Goal: Check status: Check status

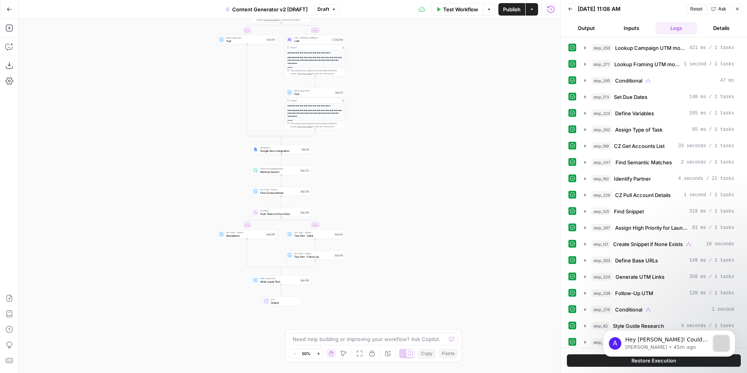
scroll to position [204, 0]
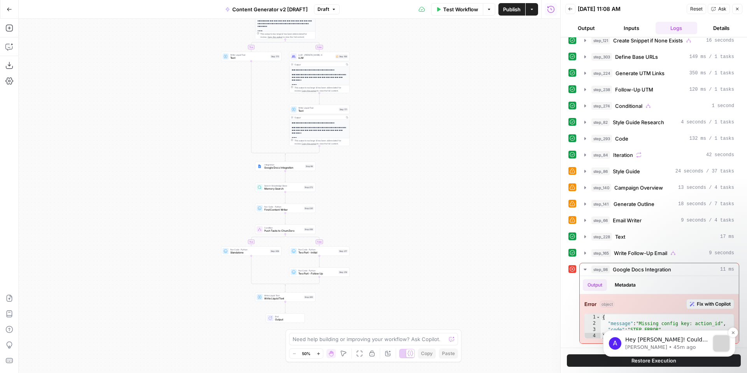
click at [663, 342] on p "Hey [PERSON_NAME]! Could you share a bit more detail on the error your team is …" at bounding box center [667, 340] width 84 height 8
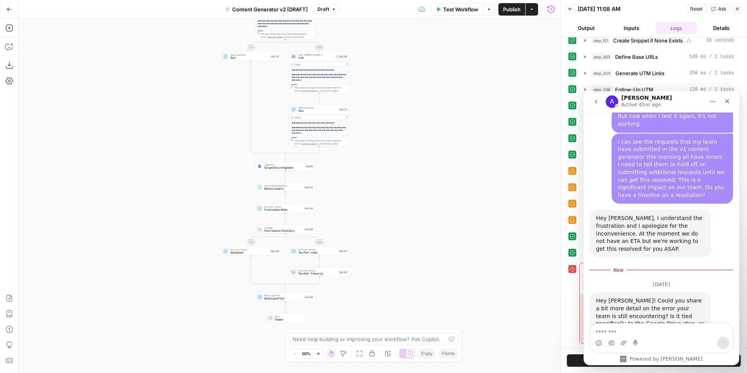
scroll to position [1758, 0]
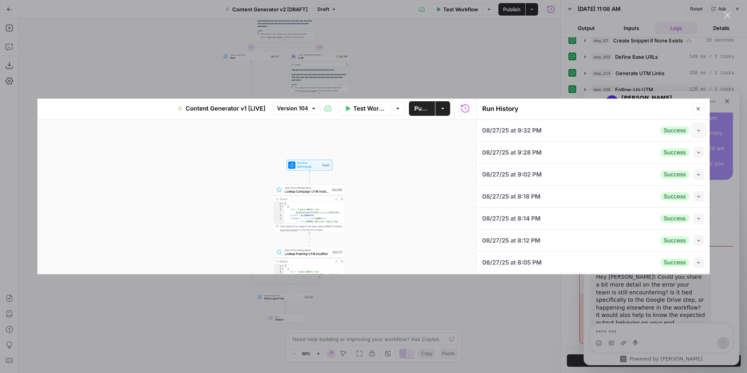
click at [727, 111] on div "Intercom messenger" at bounding box center [373, 186] width 747 height 373
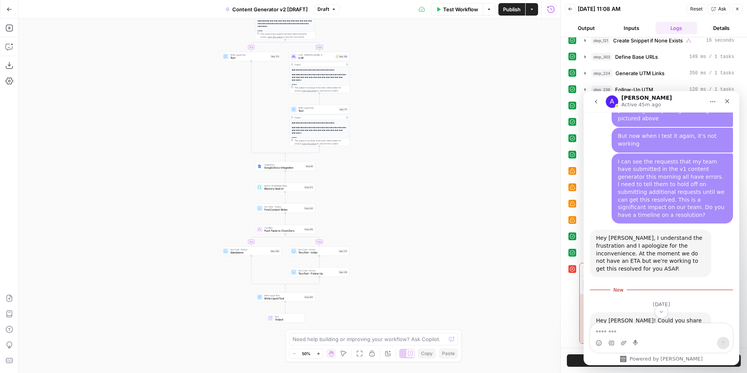
scroll to position [1758, 0]
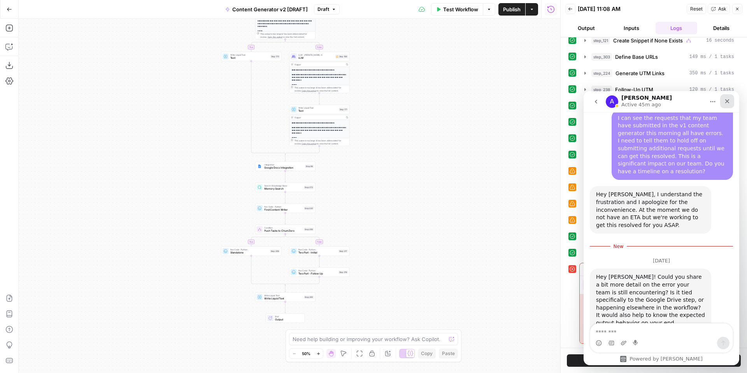
click at [729, 102] on icon "Close" at bounding box center [727, 101] width 6 height 6
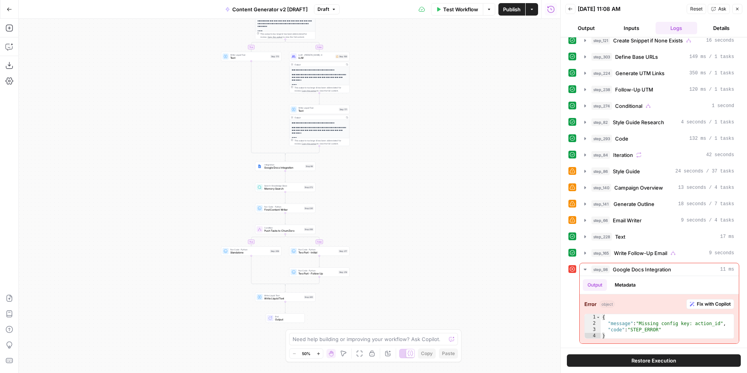
scroll to position [1740, 0]
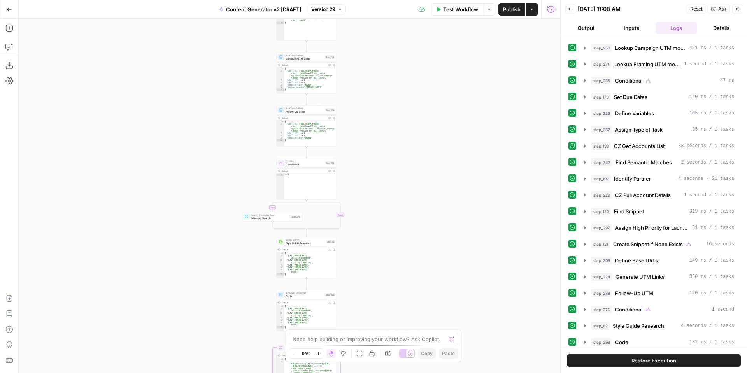
click at [737, 9] on icon "button" at bounding box center [737, 9] width 3 height 3
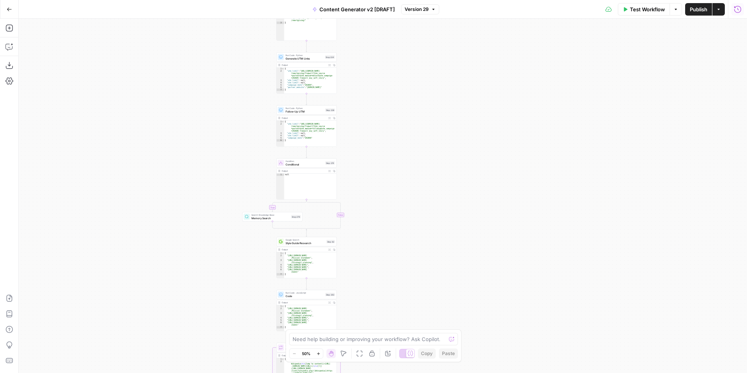
click at [742, 10] on button "Run History" at bounding box center [738, 9] width 12 height 12
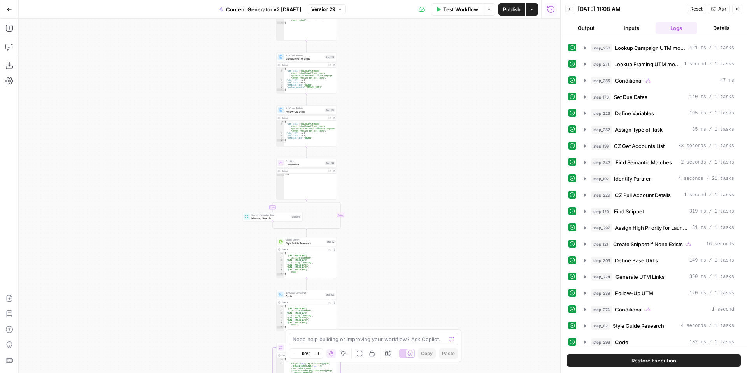
click at [573, 12] on button "Back" at bounding box center [570, 9] width 10 height 10
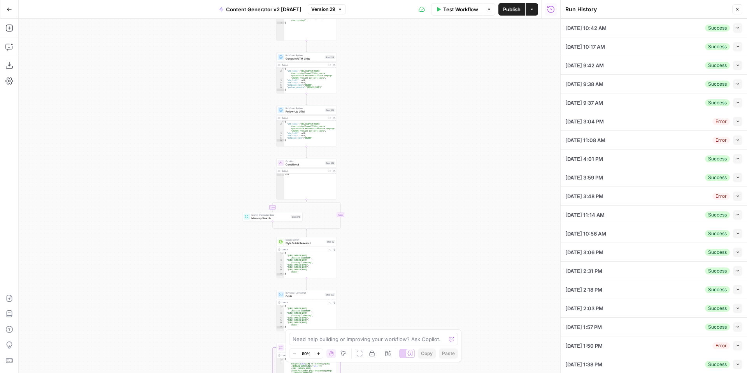
click at [11, 9] on icon "button" at bounding box center [9, 9] width 5 height 5
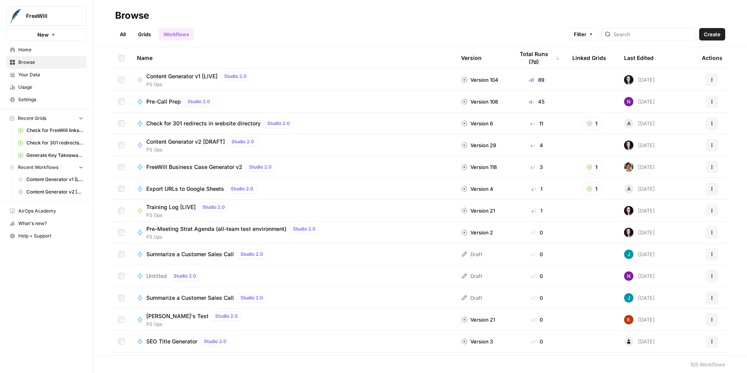
click at [34, 234] on span "Help + Support" at bounding box center [50, 235] width 65 height 7
click at [126, 253] on span "Chat & Support" at bounding box center [130, 251] width 52 height 7
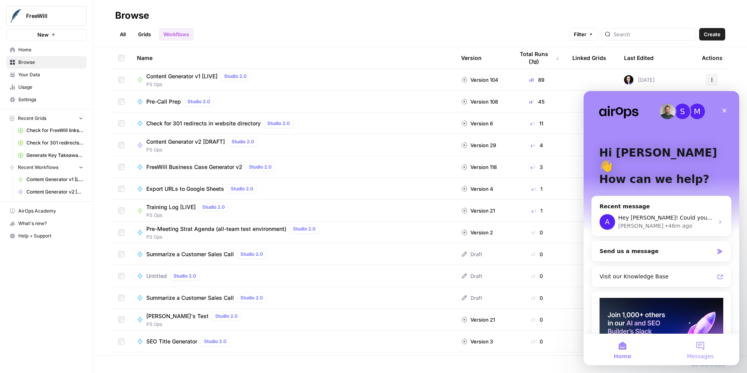
click at [703, 346] on button "Messages" at bounding box center [701, 349] width 78 height 31
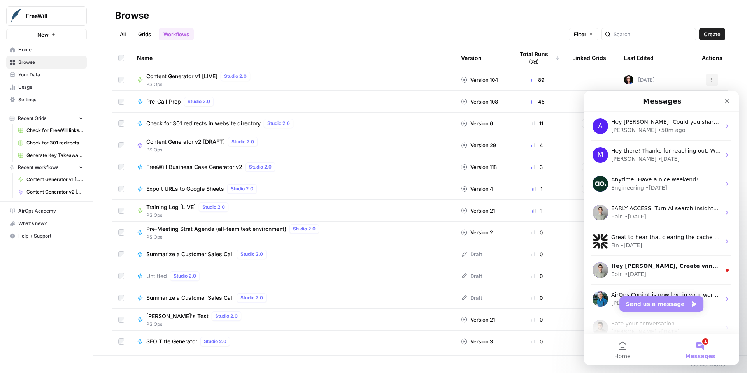
click at [193, 140] on span "Content Generator v2 [DRAFT]" at bounding box center [185, 142] width 79 height 8
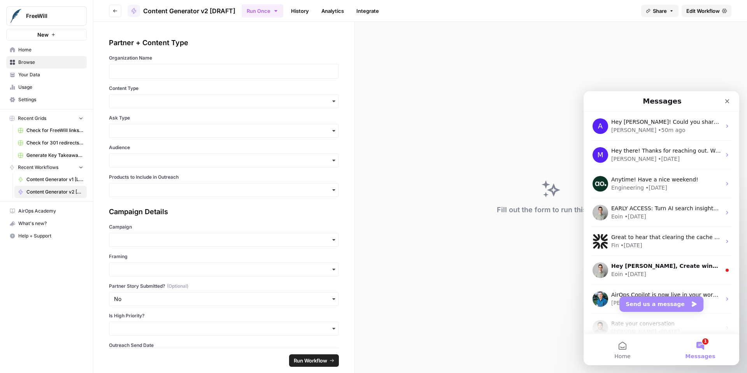
click at [298, 12] on link "History" at bounding box center [299, 11] width 27 height 12
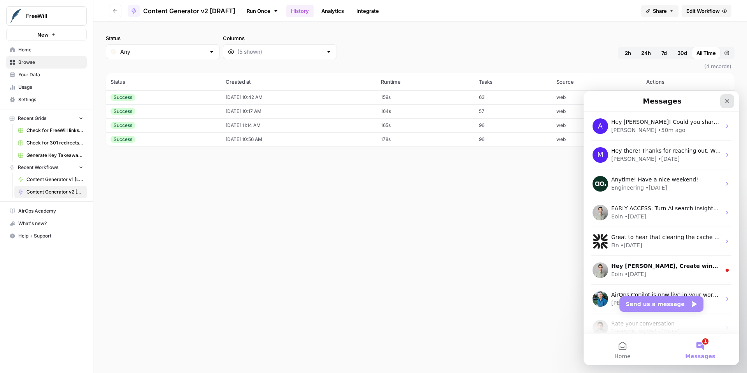
click at [730, 101] on div "Close" at bounding box center [727, 101] width 14 height 14
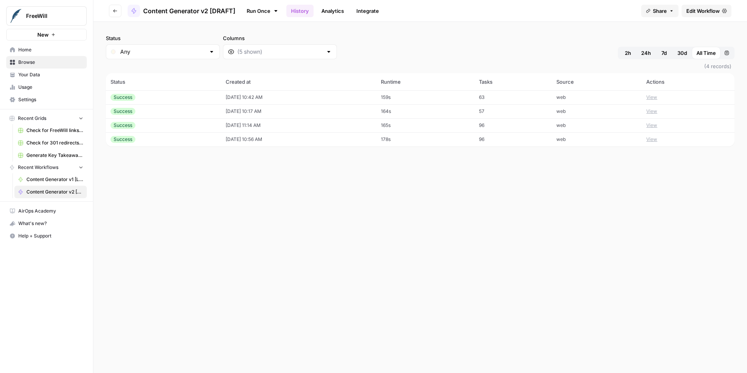
click at [660, 14] on span "Share" at bounding box center [660, 11] width 14 height 8
click at [493, 39] on div "Status Any Columns 2h 24h 7d 30d All Time Custom range" at bounding box center [420, 46] width 629 height 25
click at [657, 99] on button "View" at bounding box center [651, 97] width 11 height 7
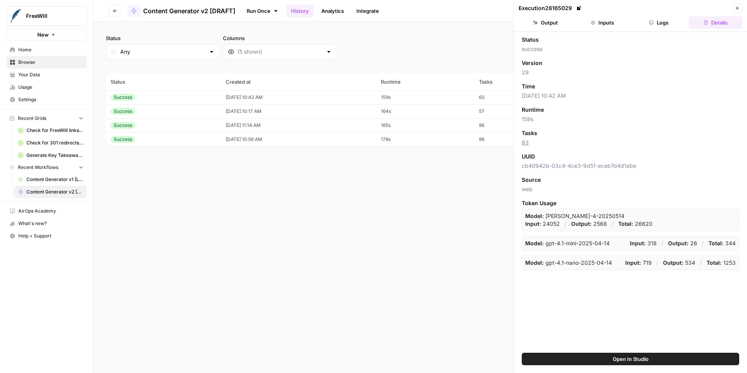
click at [607, 28] on button "Inputs" at bounding box center [603, 22] width 54 height 12
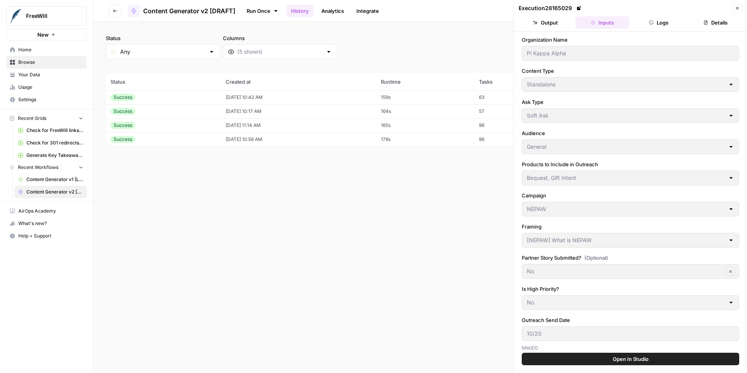
click at [717, 22] on button "Details" at bounding box center [716, 22] width 54 height 12
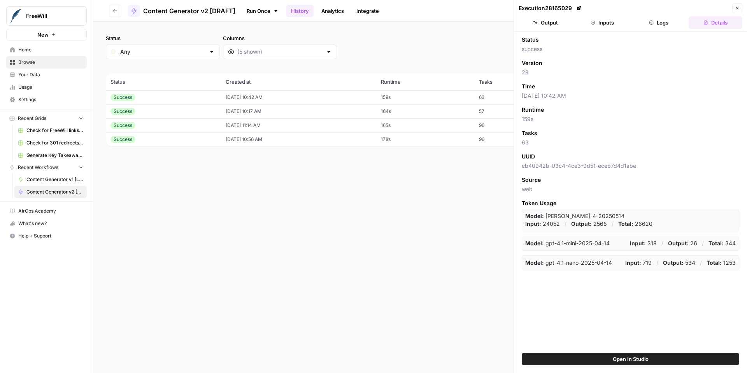
click at [660, 23] on button "Logs" at bounding box center [659, 22] width 54 height 12
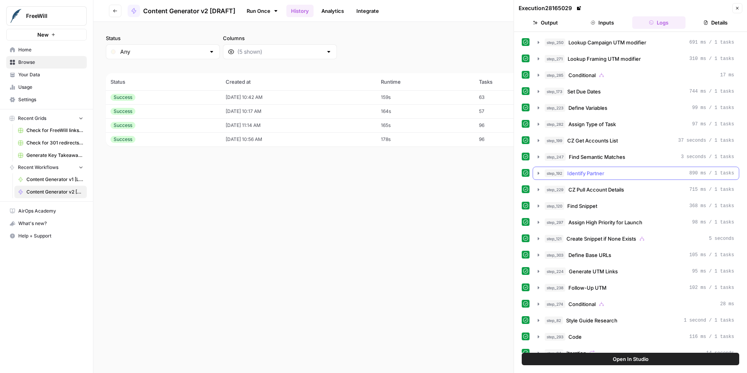
click at [539, 174] on icon "button" at bounding box center [538, 173] width 6 height 6
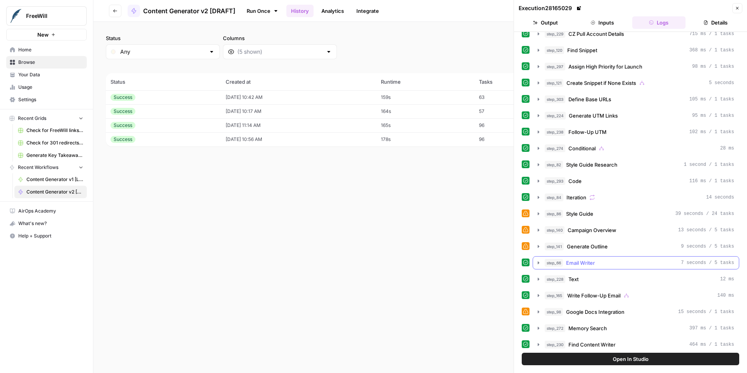
scroll to position [443, 0]
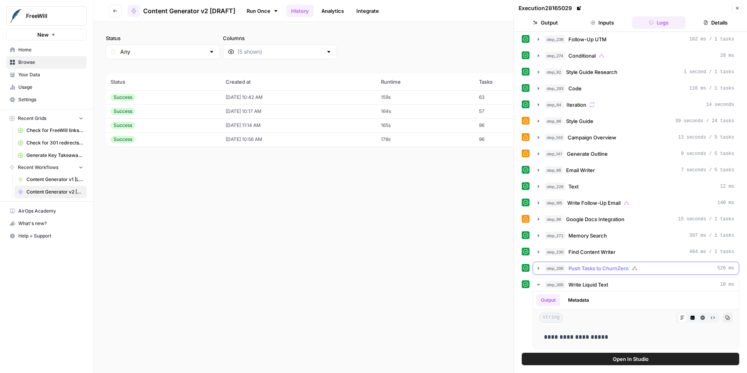
click at [538, 267] on icon "button" at bounding box center [539, 268] width 2 height 3
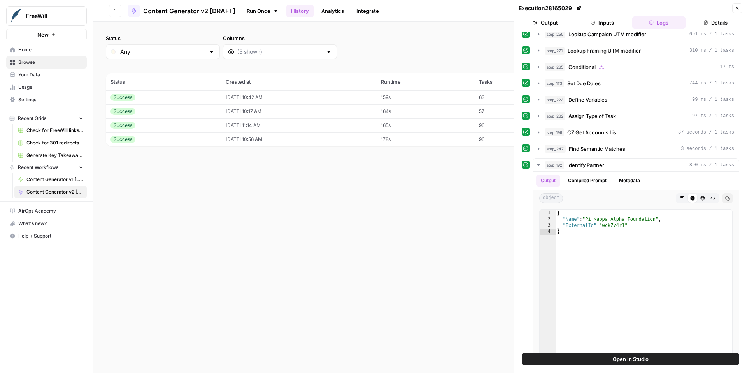
scroll to position [0, 0]
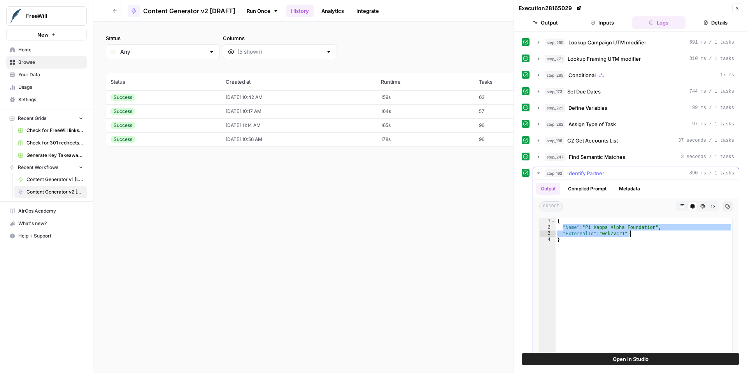
drag, startPoint x: 563, startPoint y: 228, endPoint x: 654, endPoint y: 235, distance: 91.3
click at [654, 235] on div "{ "Name" : "Pi Kappa Alpha Foundation" , "ExternalId" : "wckZv4r1" }" at bounding box center [644, 300] width 177 height 165
type textarea "**********"
click at [539, 158] on icon "button" at bounding box center [538, 157] width 6 height 6
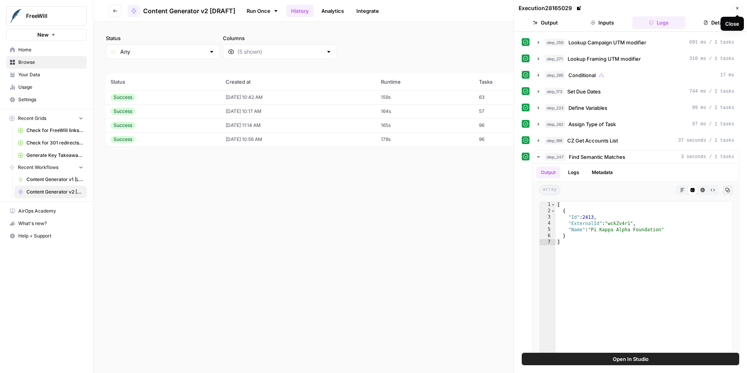
click at [739, 9] on icon "button" at bounding box center [737, 8] width 5 height 5
